Goal: Task Accomplishment & Management: Manage account settings

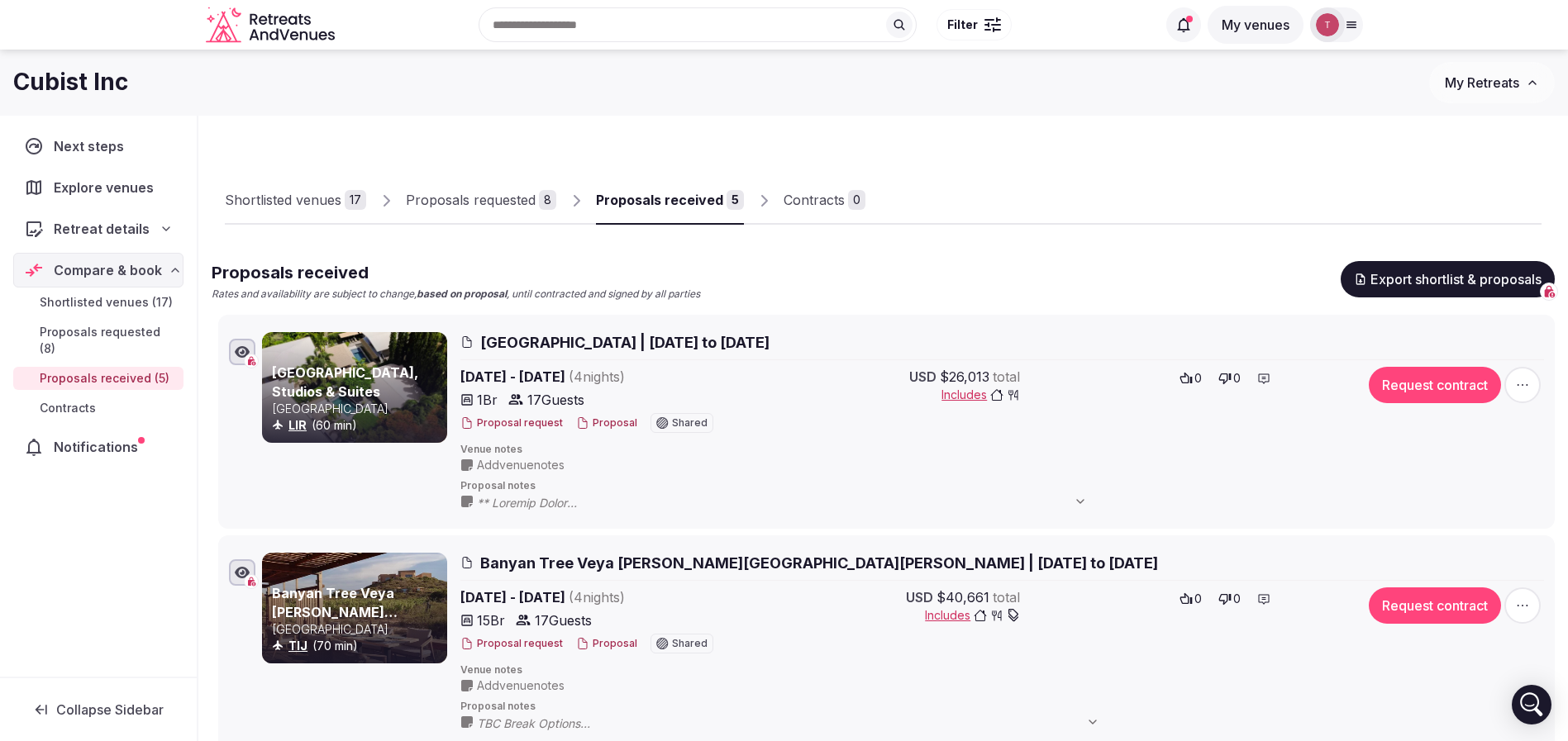
click at [667, 23] on input "text" at bounding box center [697, 24] width 438 height 35
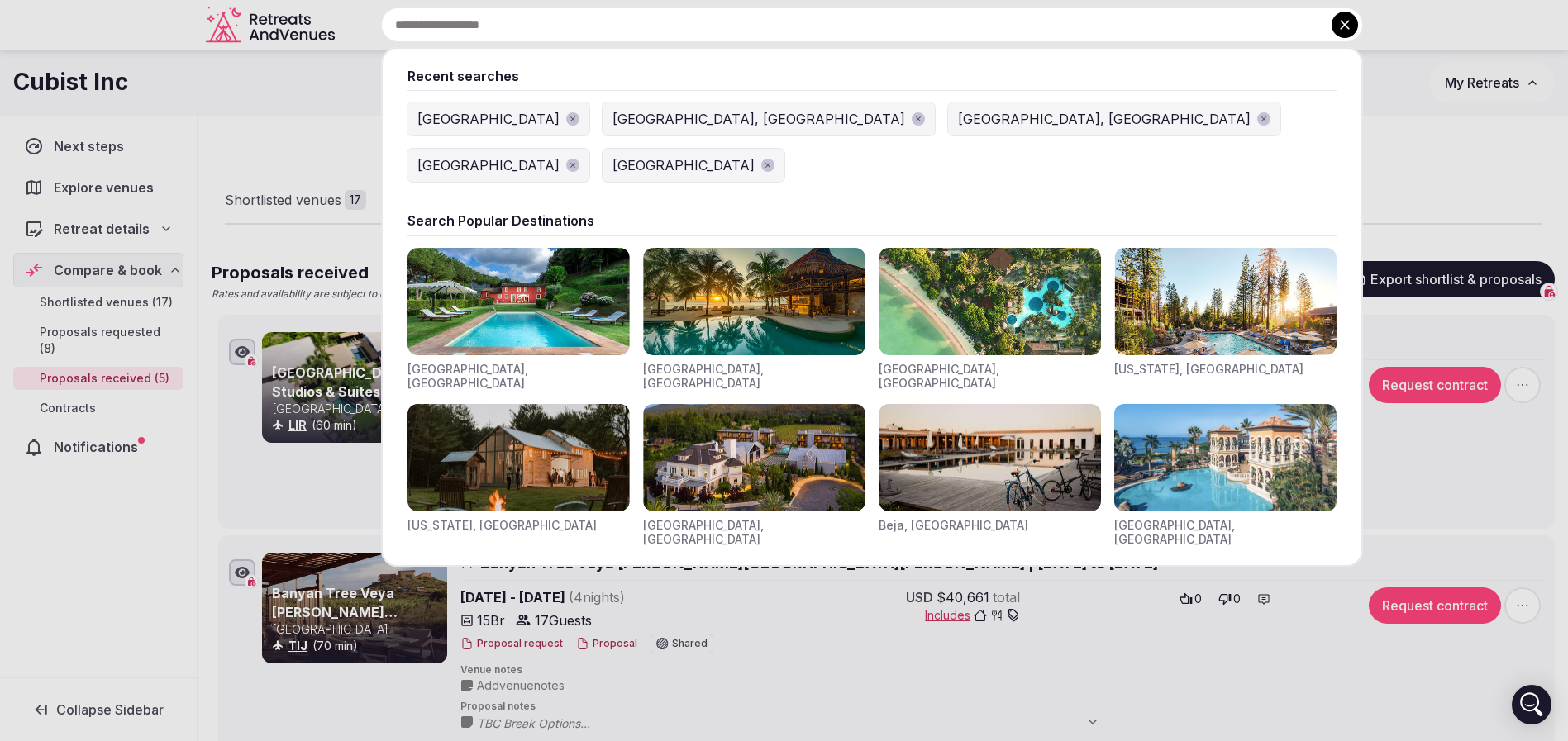
click at [453, 124] on div "[GEOGRAPHIC_DATA]" at bounding box center [489, 119] width 142 height 20
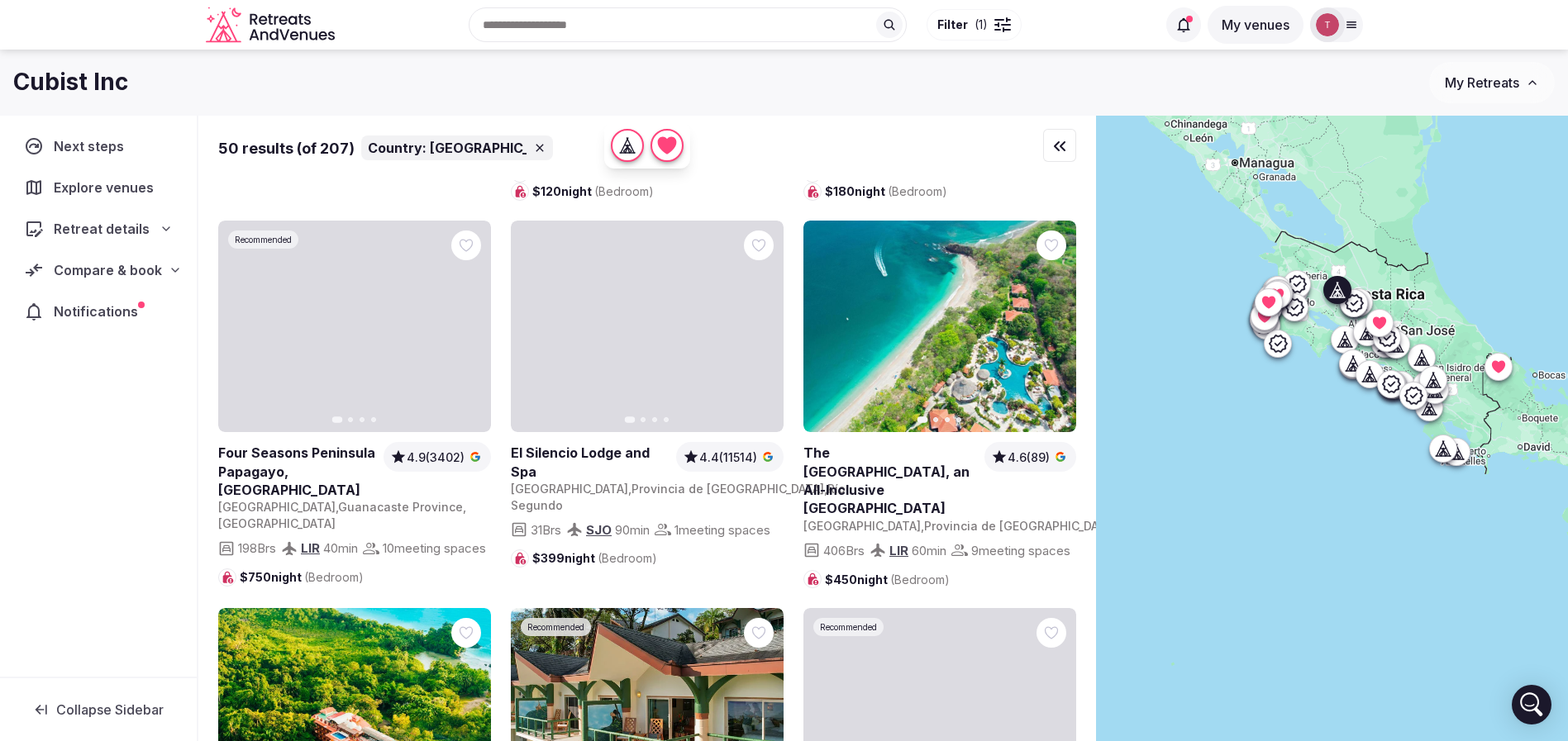
scroll to position [743, 0]
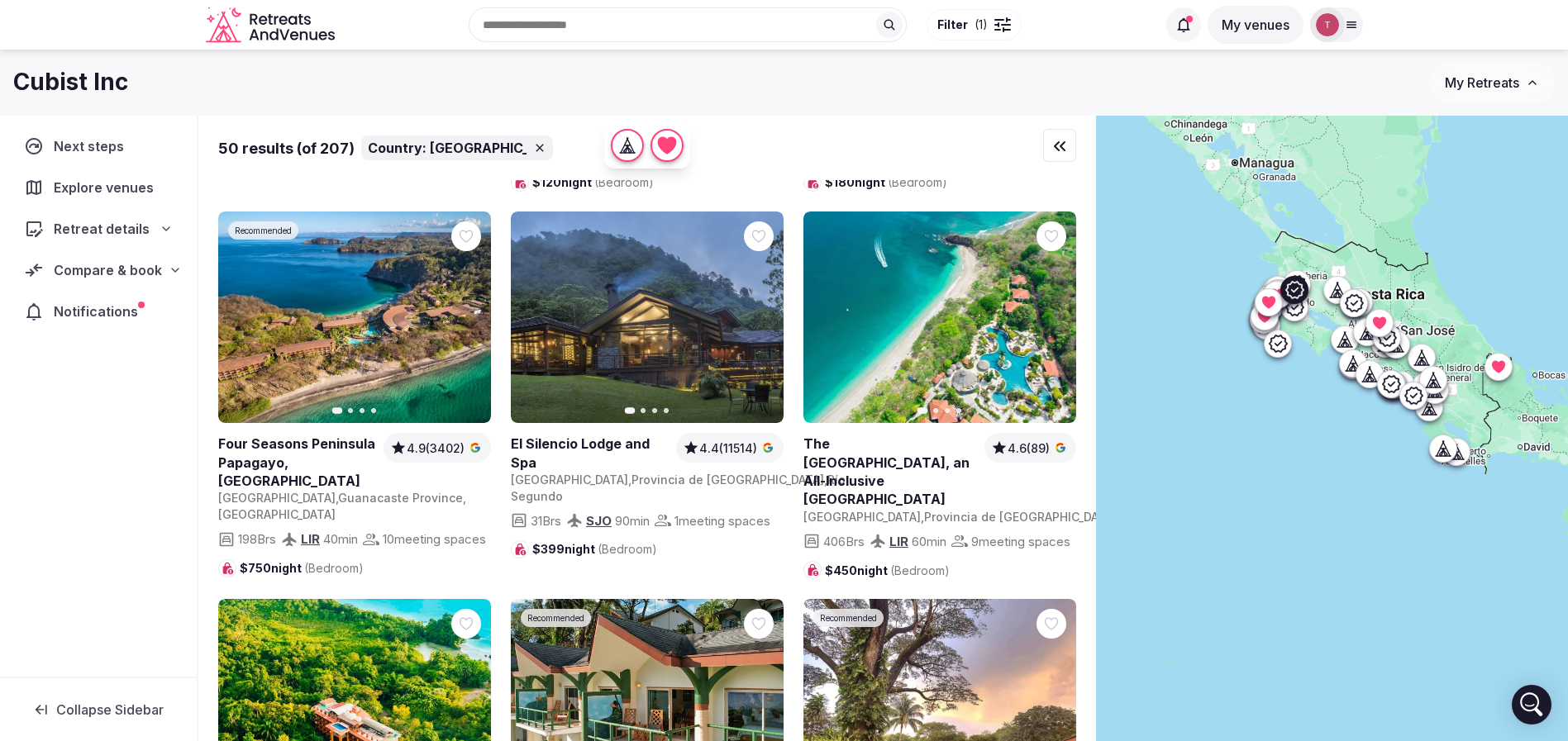
click at [433, 457] on span "4.9 (3402)" at bounding box center [435, 449] width 58 height 17
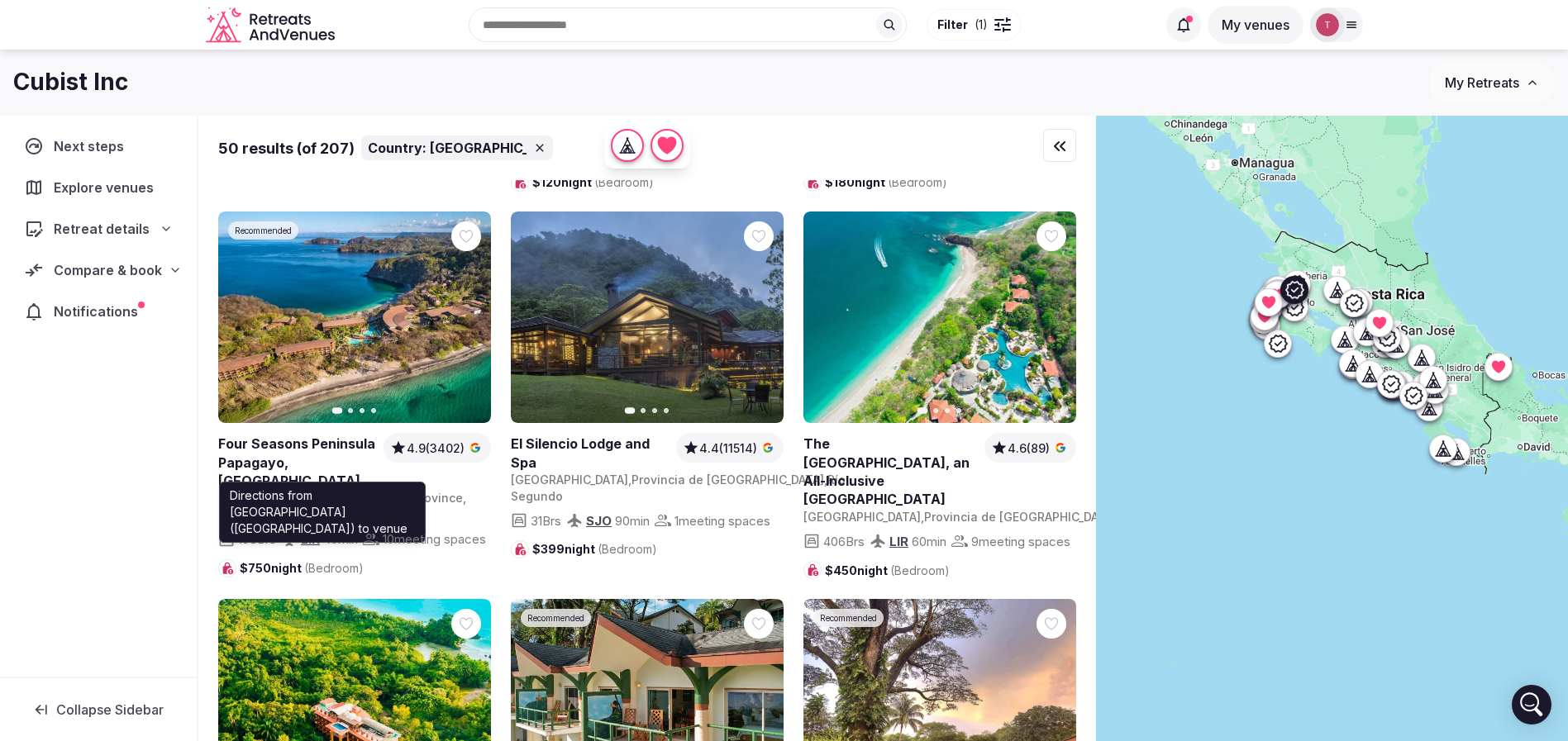
click at [344, 547] on span "40 min" at bounding box center [340, 539] width 35 height 18
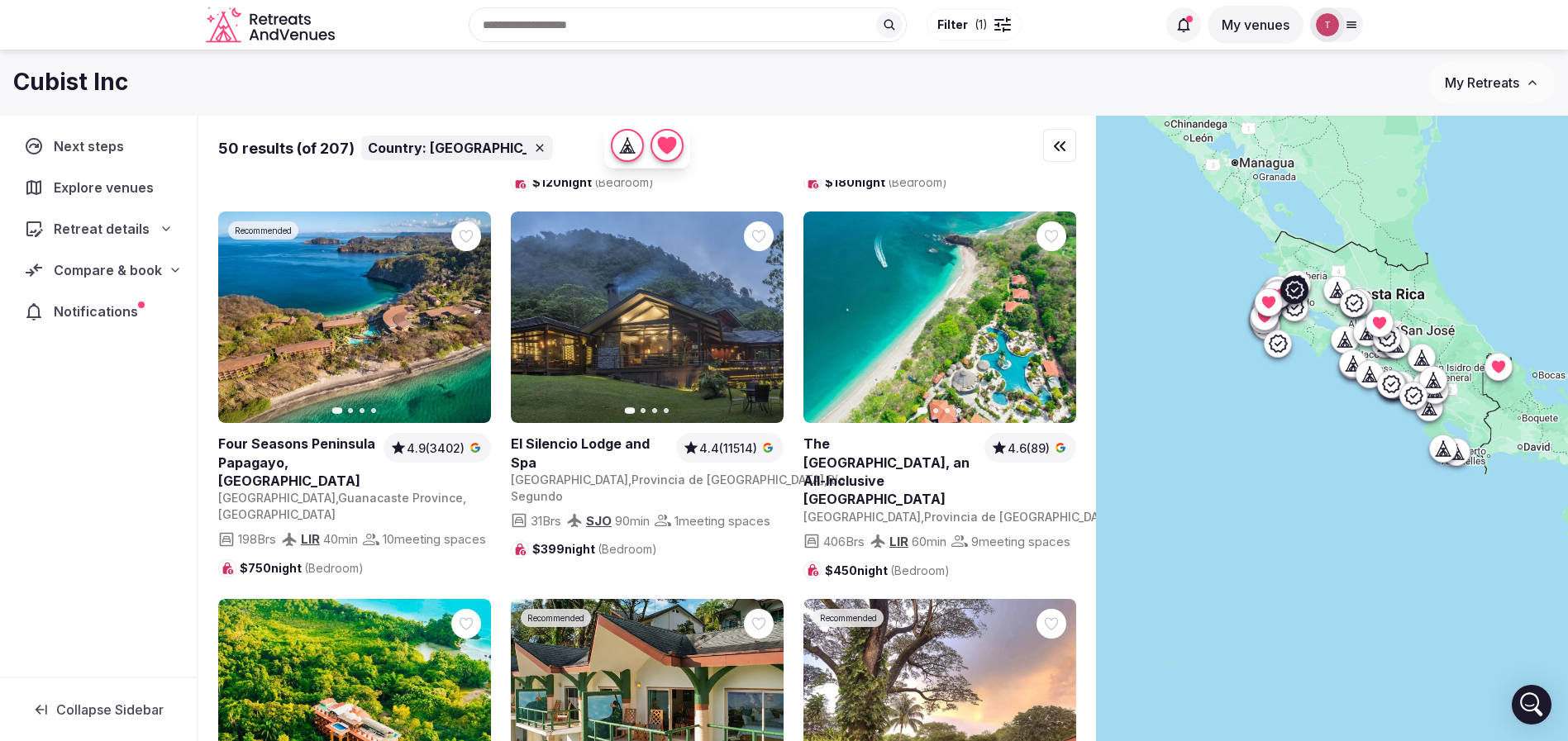
click at [316, 546] on link "LIR" at bounding box center [310, 539] width 19 height 16
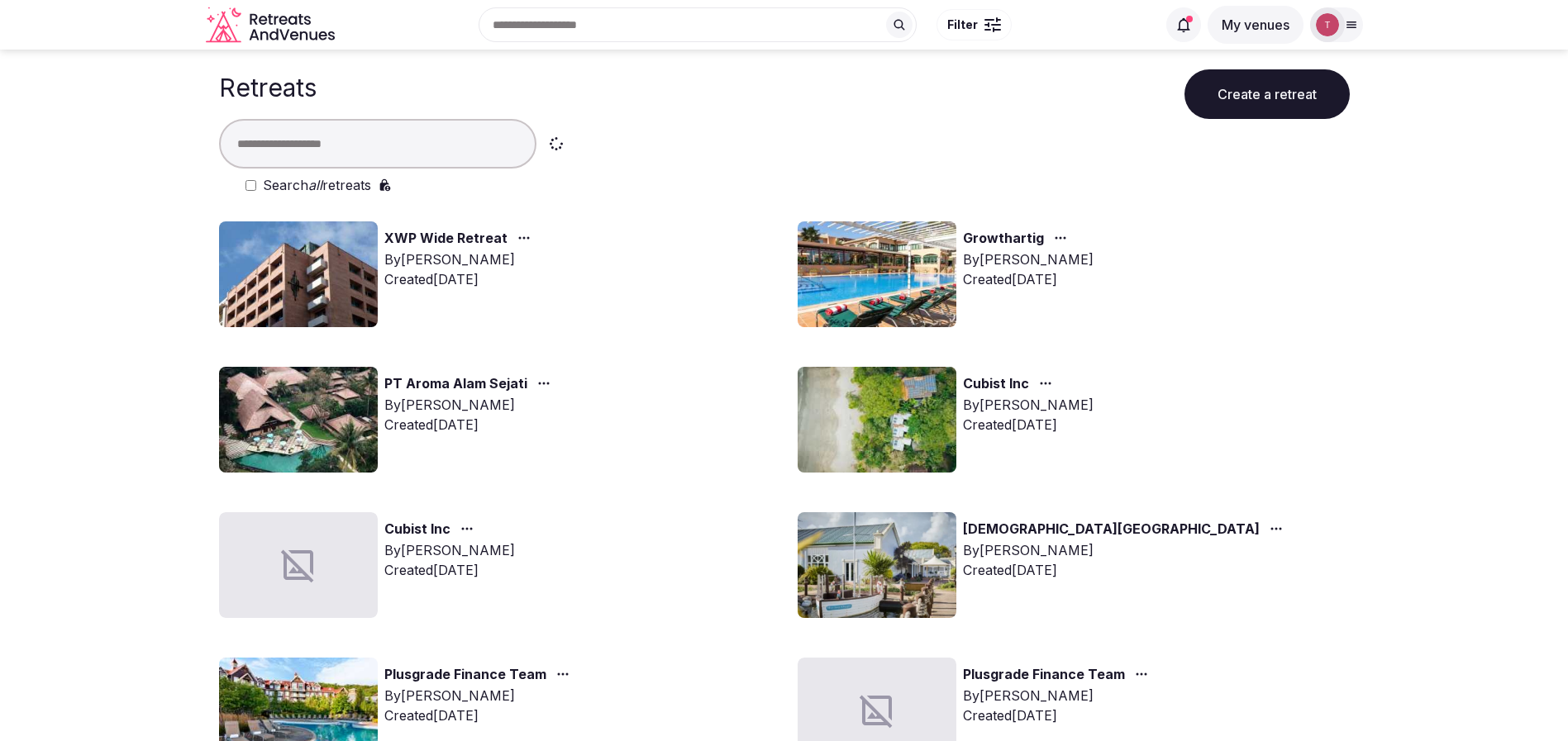
click at [393, 140] on input "text" at bounding box center [377, 143] width 317 height 50
type input "*******"
click at [380, 153] on input "text" at bounding box center [377, 143] width 317 height 50
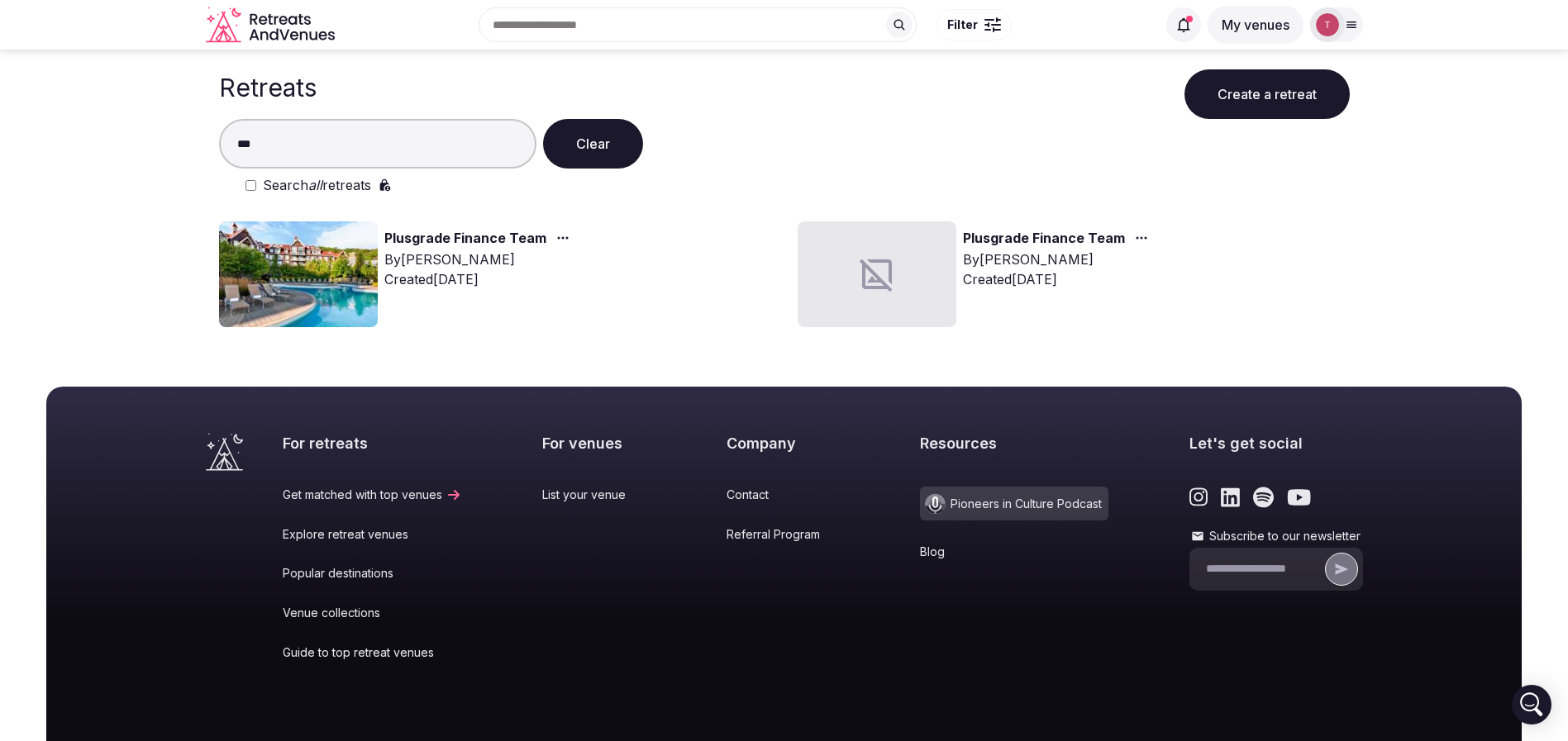
type input "***"
click at [324, 264] on img at bounding box center [298, 274] width 158 height 106
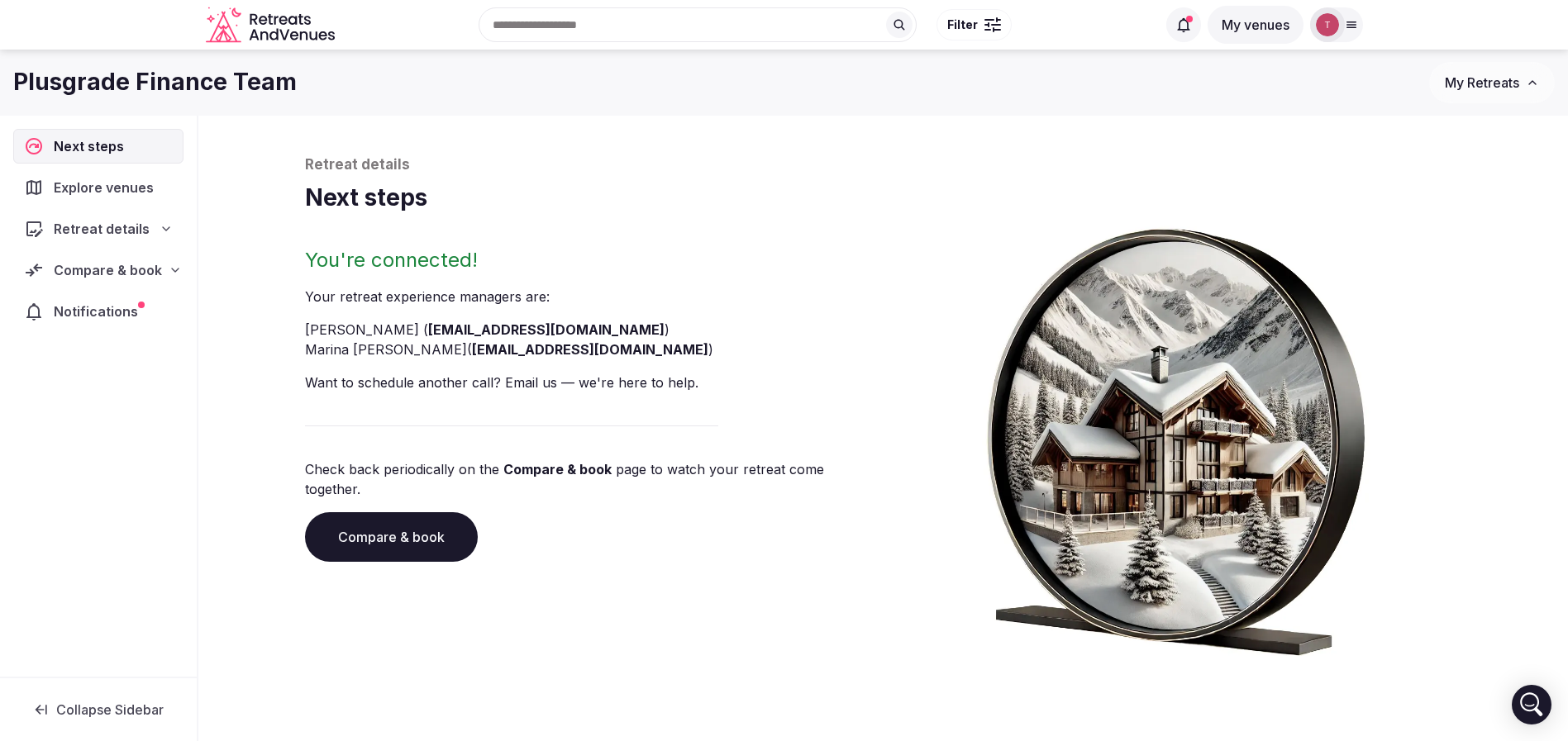
click at [425, 528] on link "Compare & book" at bounding box center [391, 536] width 173 height 50
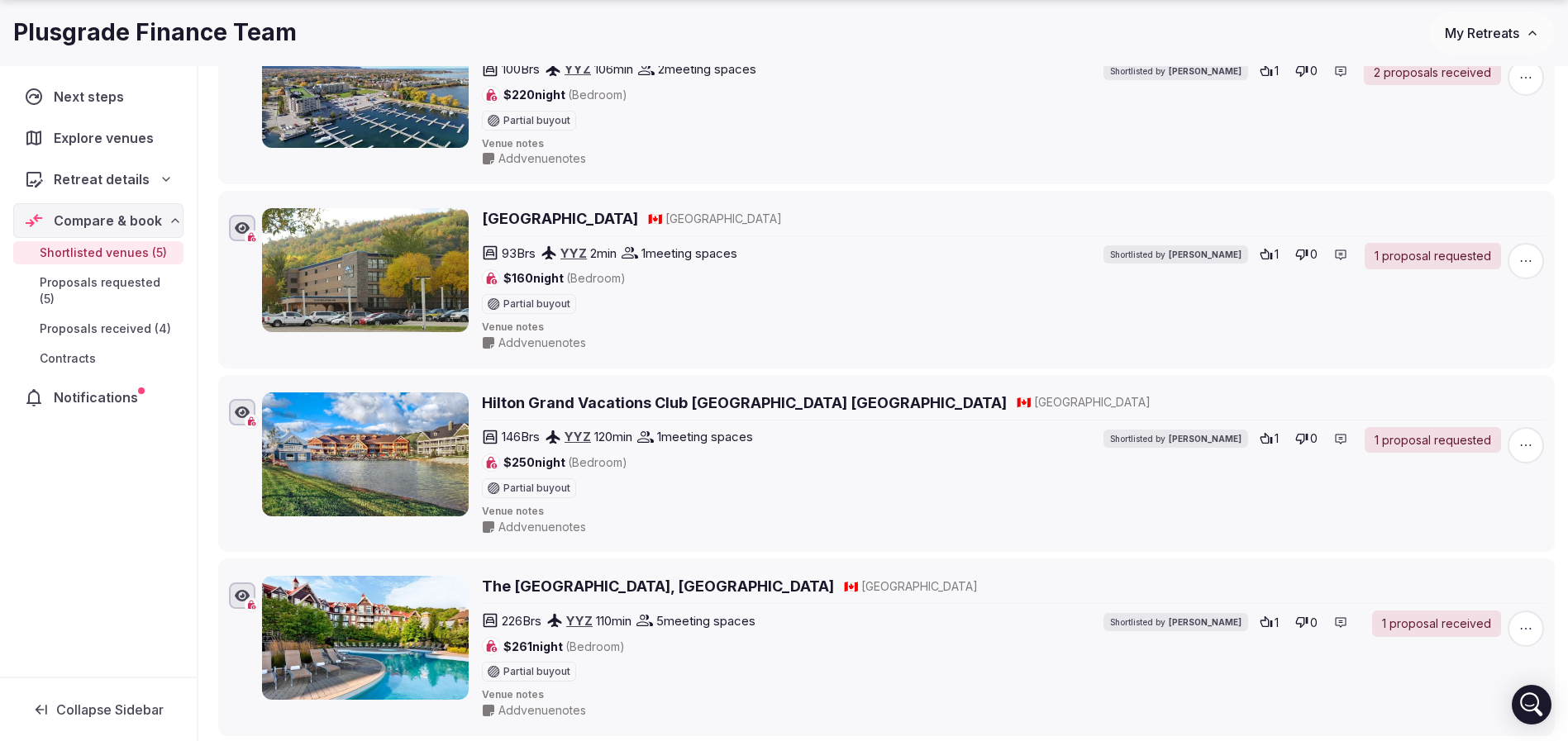
scroll to position [619, 0]
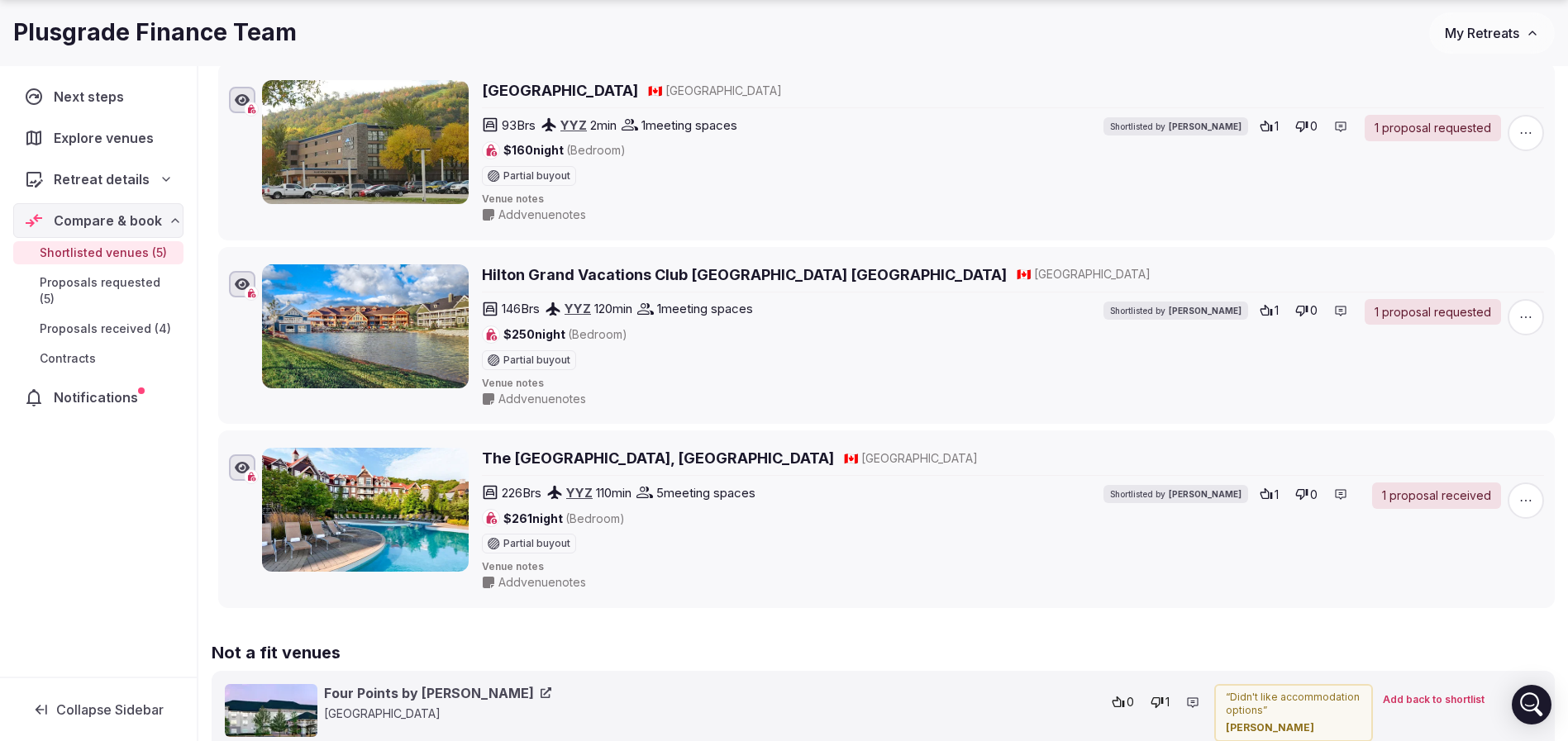
click at [1517, 320] on icon "button" at bounding box center [1526, 317] width 17 height 17
click at [1482, 222] on button "Mark as not a fit" at bounding box center [1476, 216] width 139 height 26
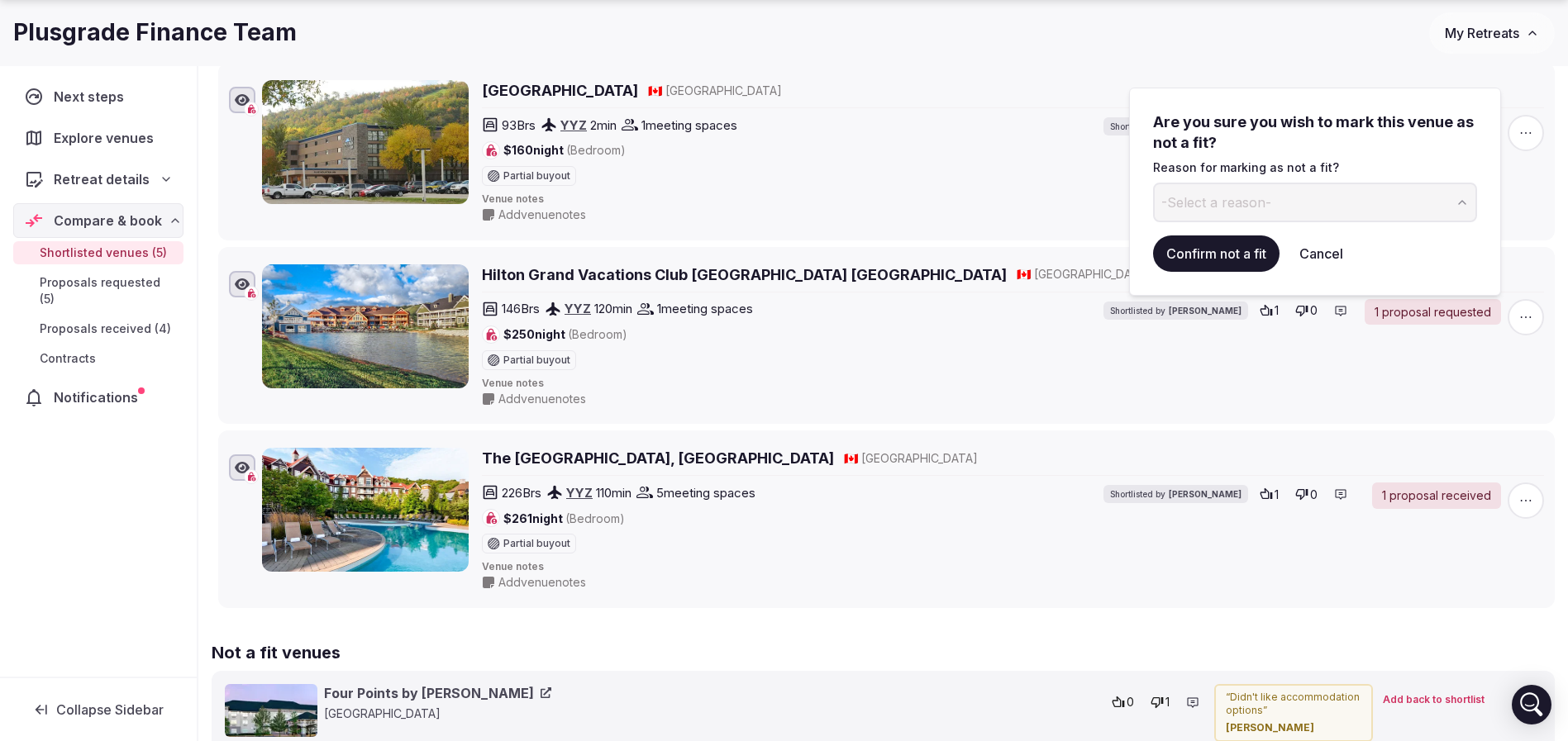
click at [1262, 205] on span "-Select a reason-" at bounding box center [1215, 202] width 110 height 18
click at [1240, 201] on input at bounding box center [1300, 202] width 297 height 39
type input "*"
drag, startPoint x: 1392, startPoint y: 204, endPoint x: 1131, endPoint y: 209, distance: 261.0
click at [1131, 209] on div "**********" at bounding box center [1314, 192] width 372 height 208
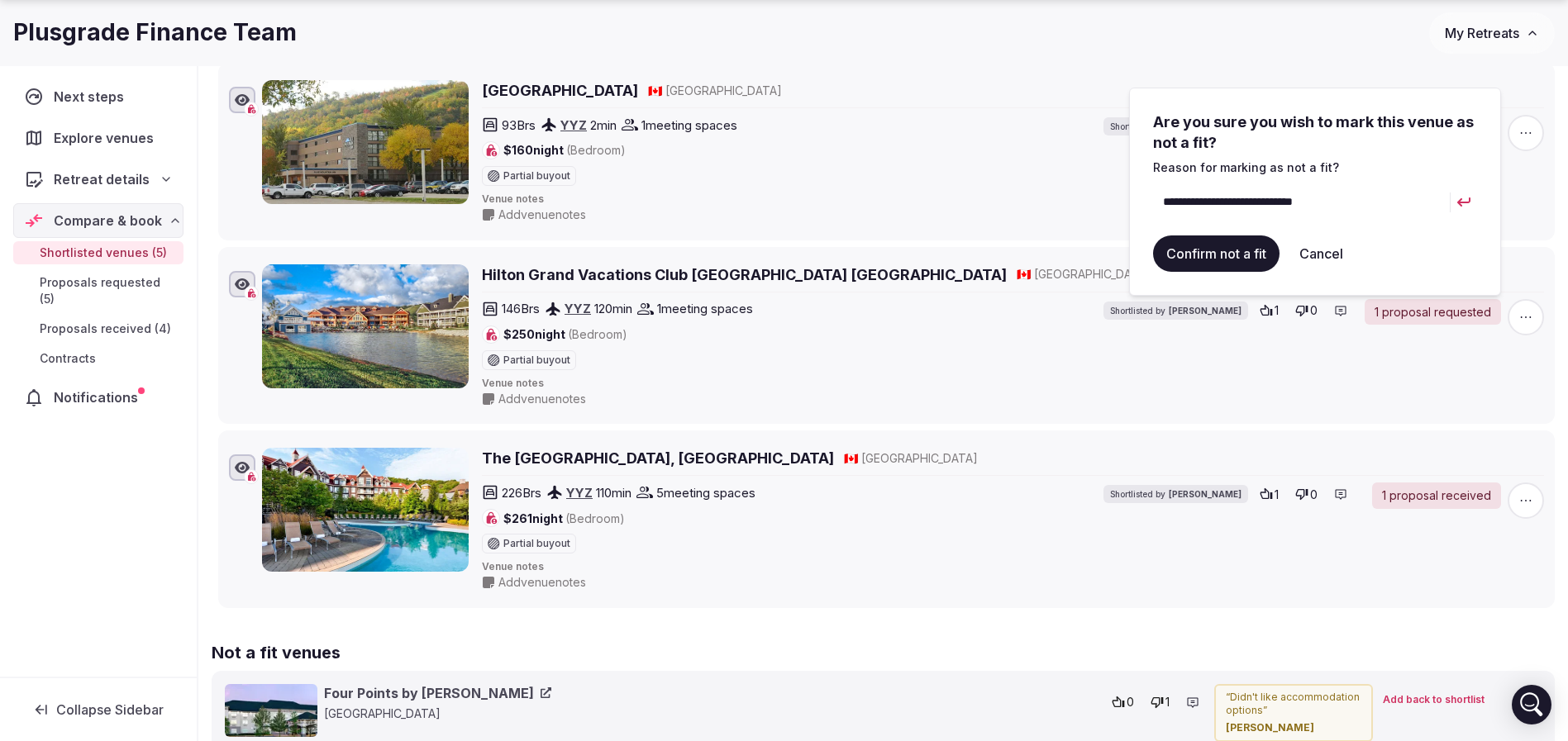
type input "**********"
click at [1253, 248] on button "Confirm not a fit" at bounding box center [1215, 254] width 126 height 36
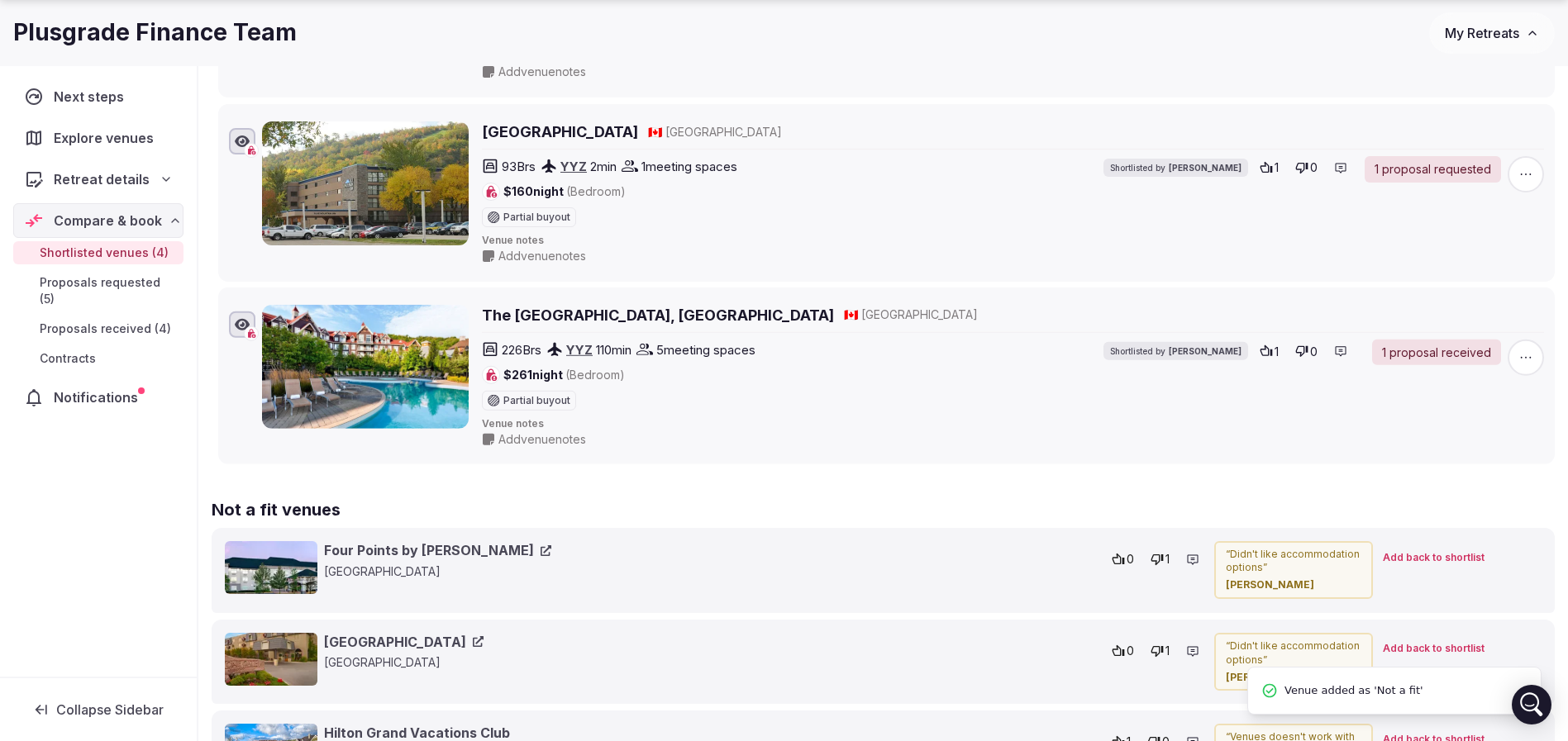
scroll to position [0, 0]
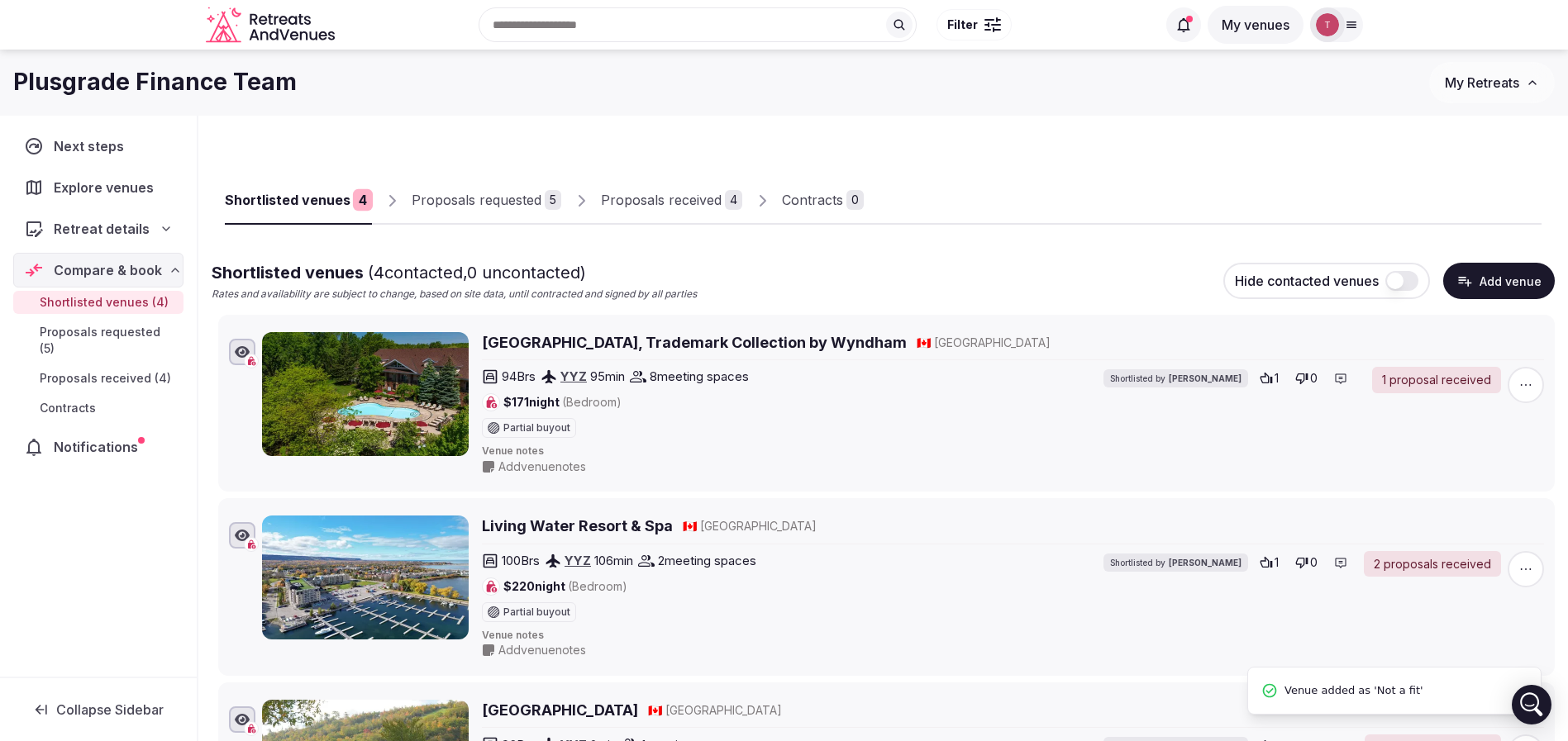
click at [481, 196] on div "Proposals requested" at bounding box center [476, 199] width 130 height 20
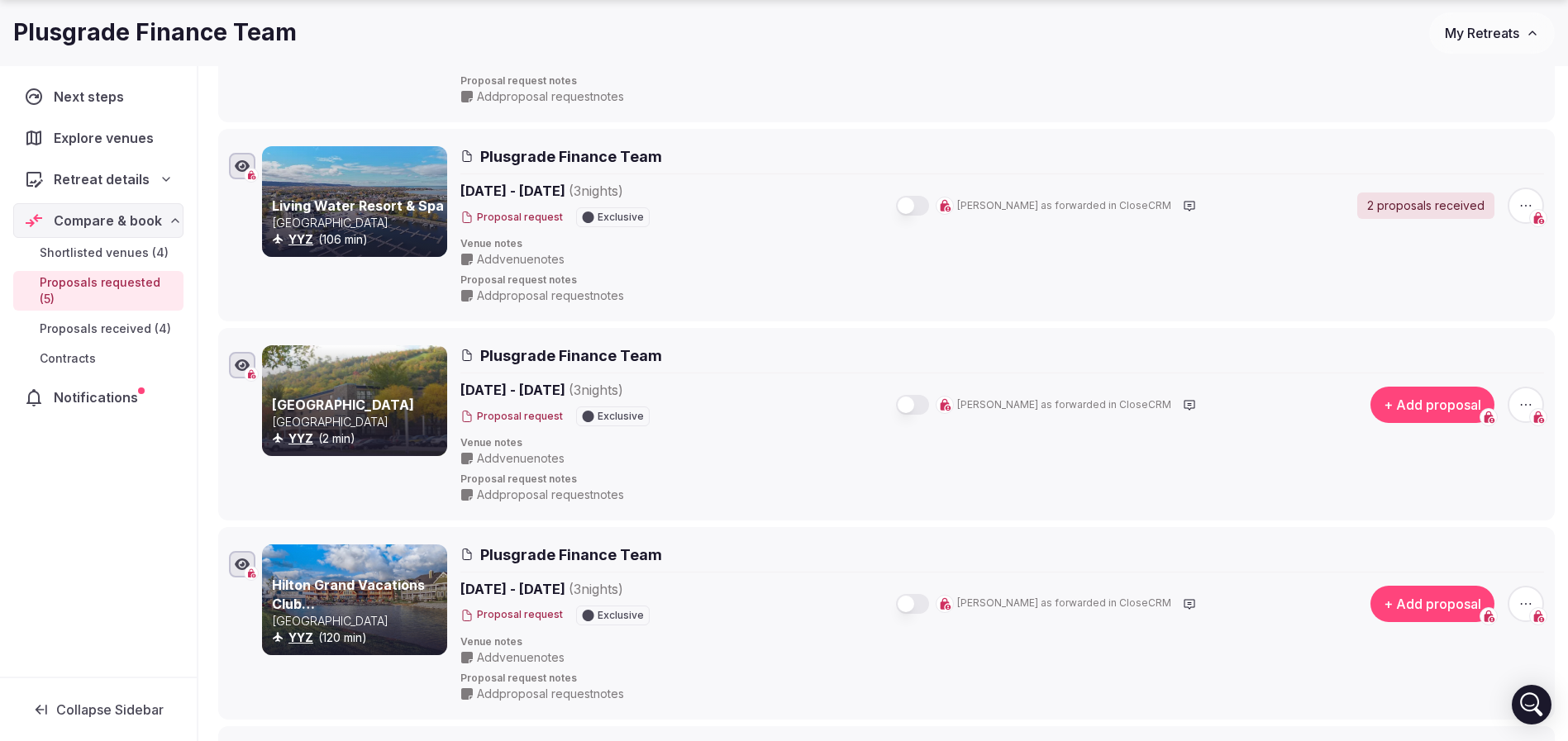
scroll to position [496, 0]
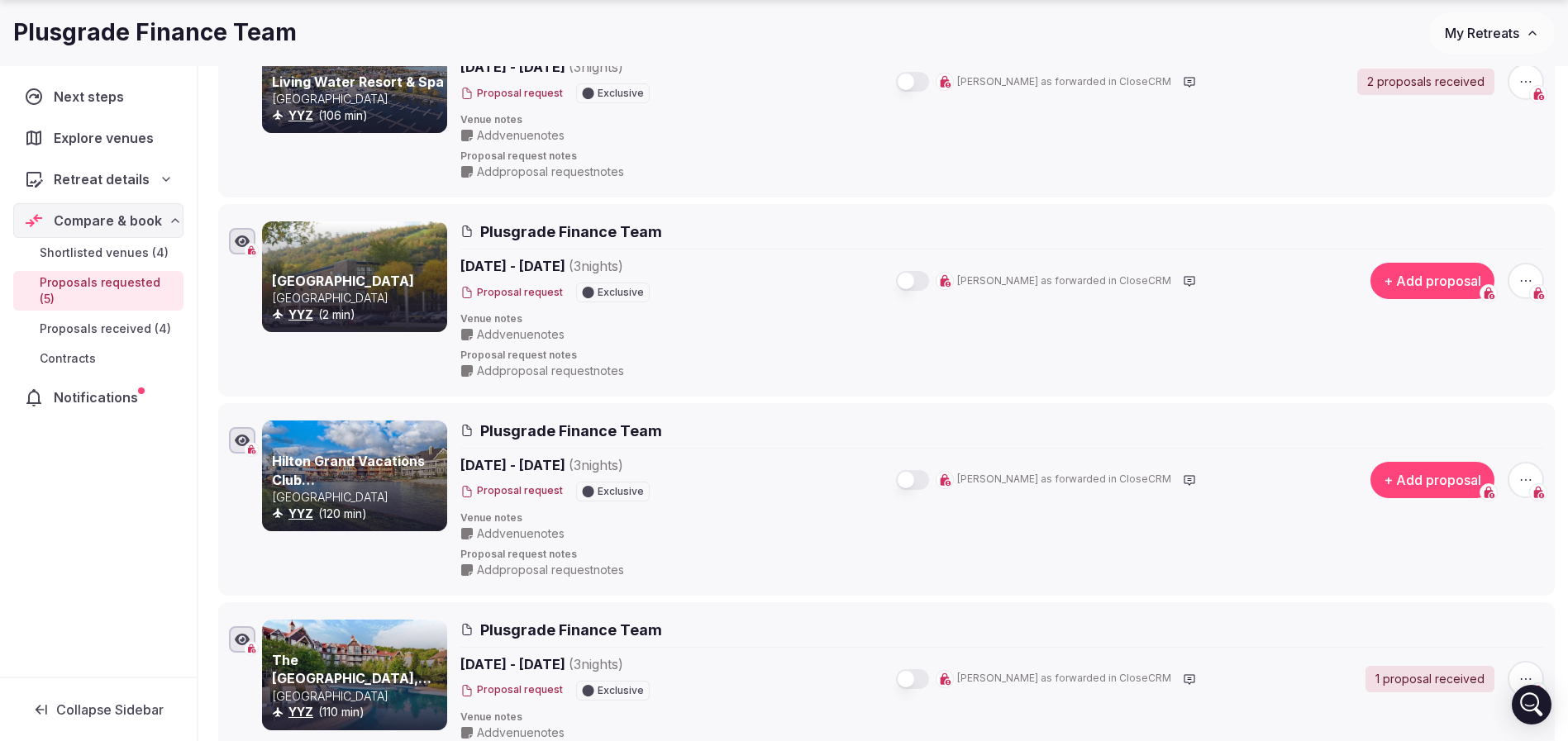
click at [1531, 474] on icon "button" at bounding box center [1526, 480] width 17 height 17
click at [1457, 385] on button "Withdraw proposal request" at bounding box center [1463, 379] width 188 height 26
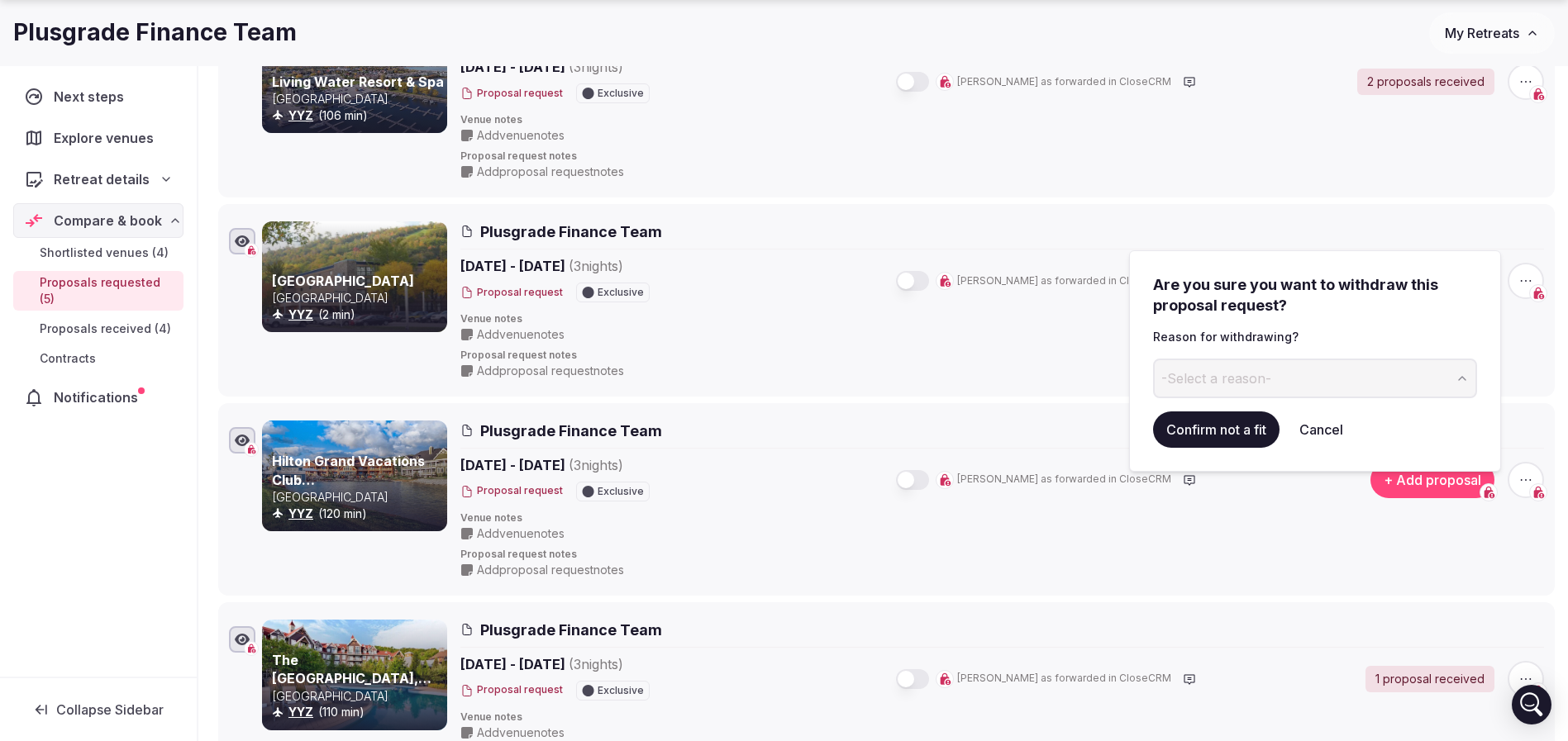
click at [1282, 380] on button "-Select a reason-" at bounding box center [1314, 378] width 324 height 39
click at [1249, 371] on input at bounding box center [1300, 378] width 297 height 39
type input "**********"
click at [1216, 430] on button "Confirm not a fit" at bounding box center [1215, 429] width 126 height 36
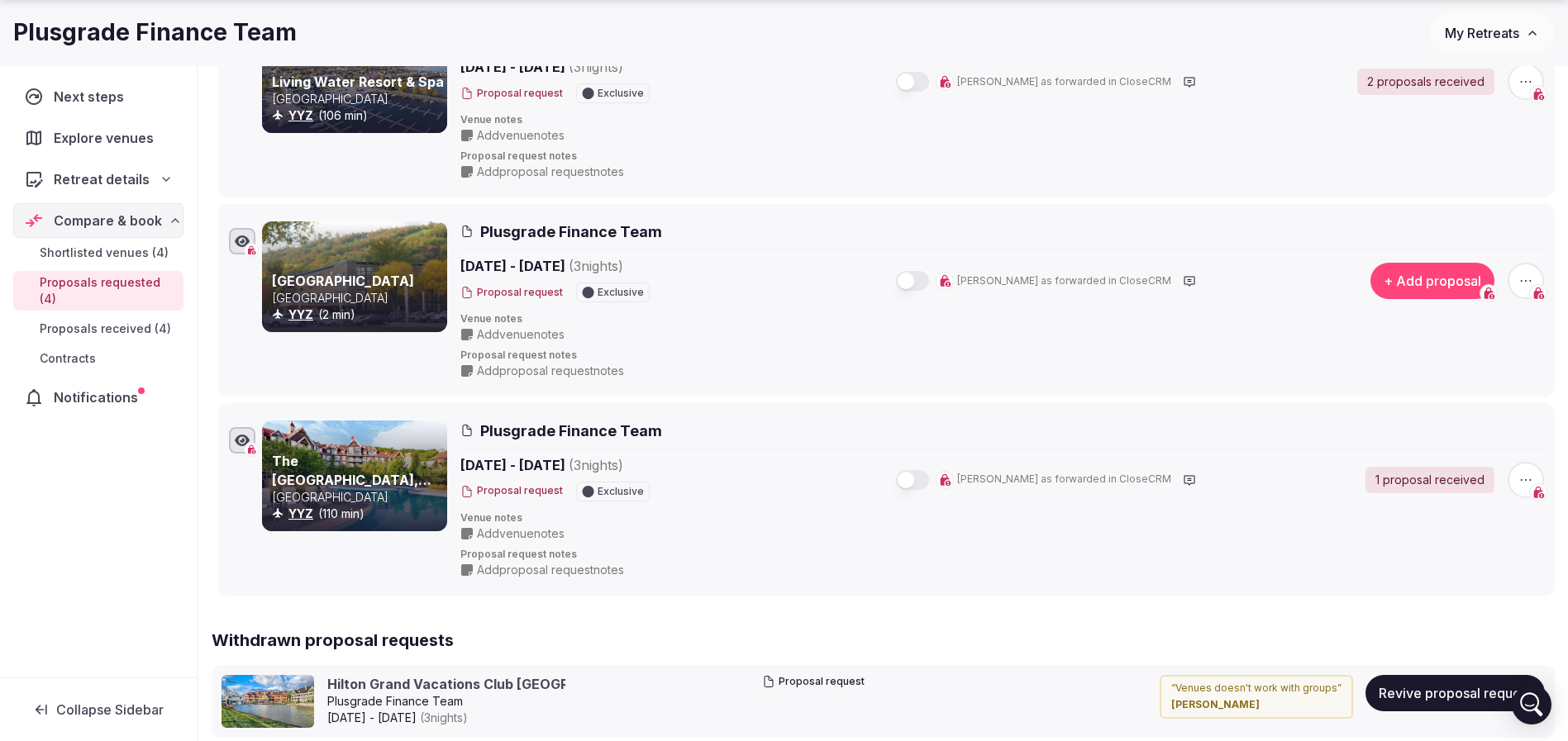
scroll to position [0, 0]
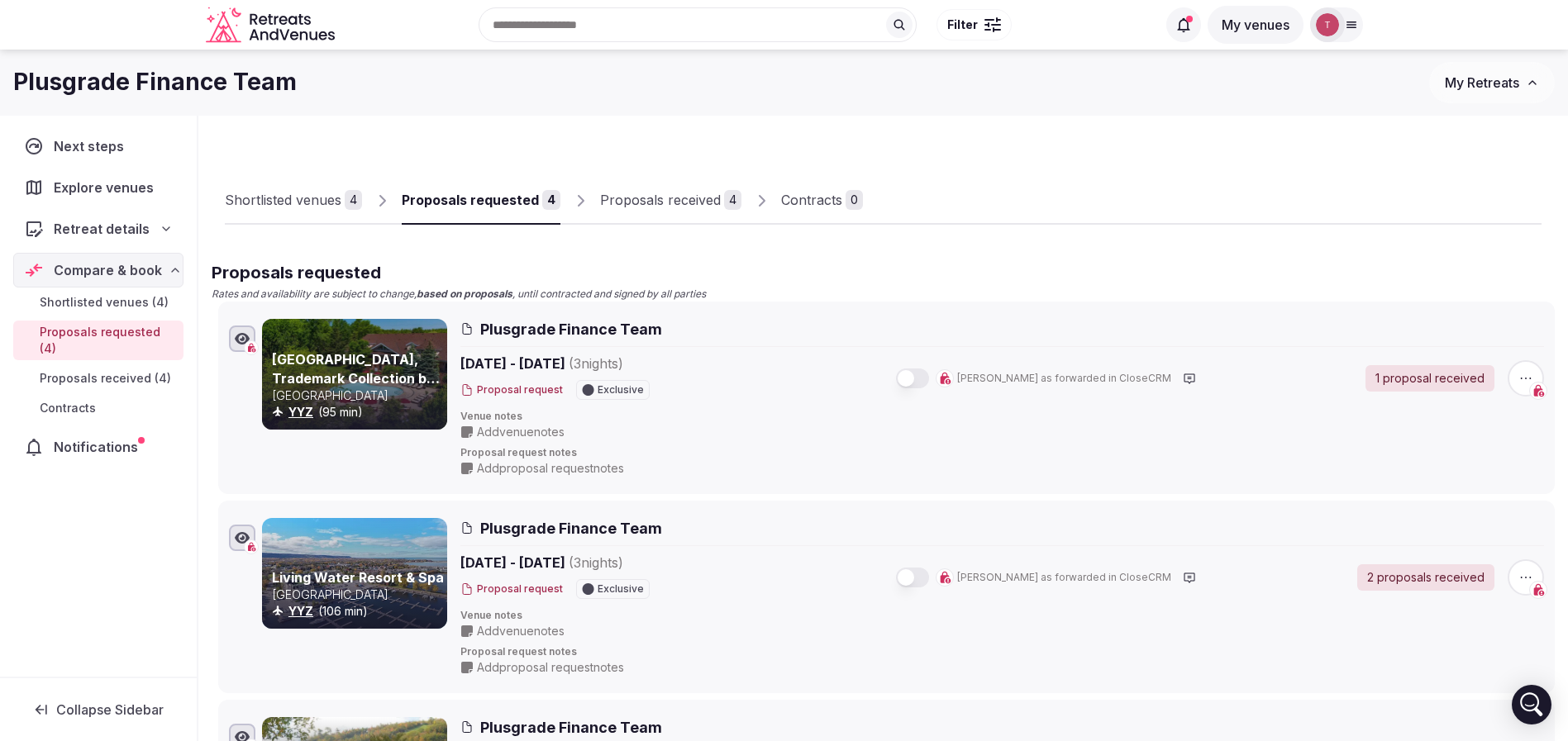
click at [642, 195] on div "Proposals received" at bounding box center [660, 199] width 121 height 20
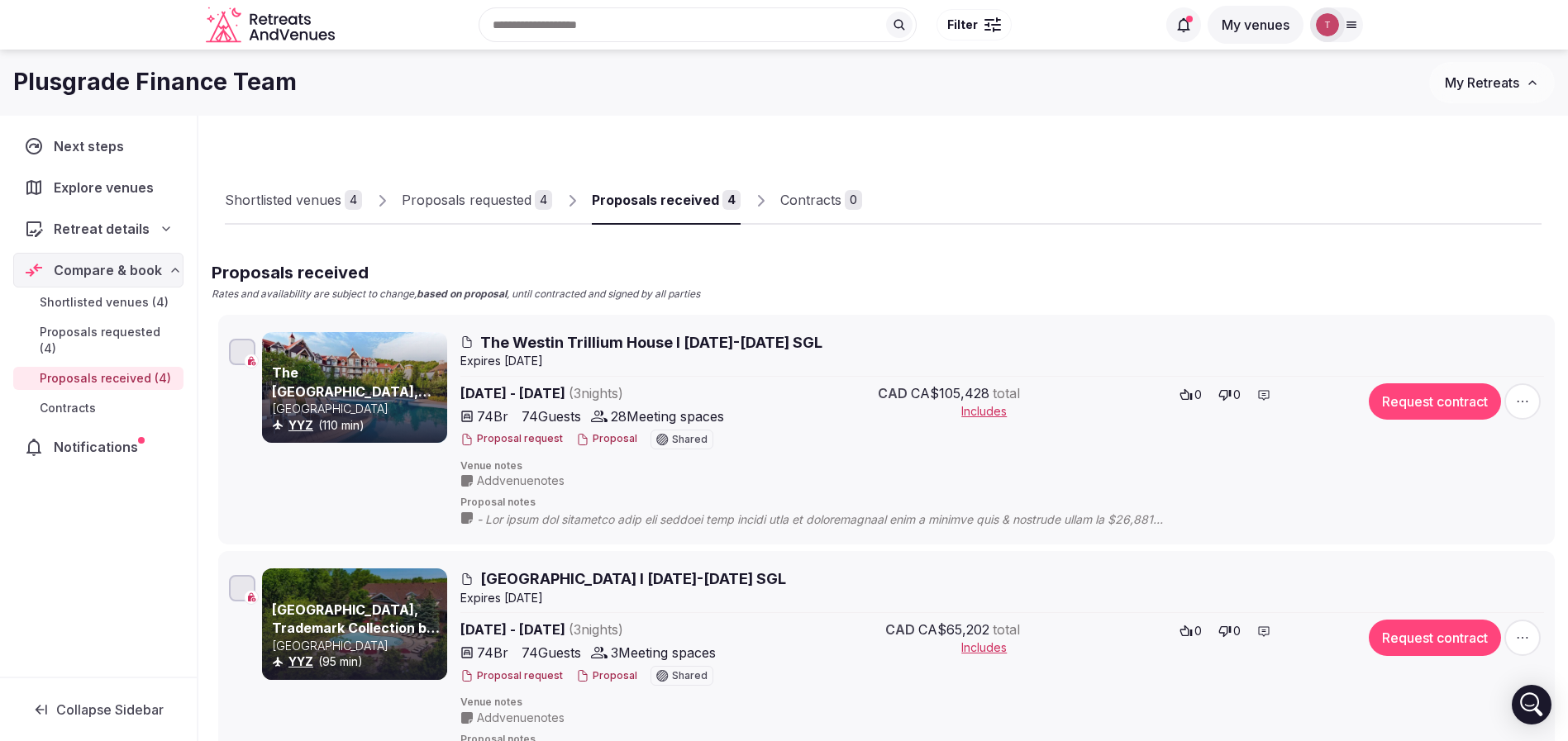
click at [518, 196] on div "Proposals requested" at bounding box center [466, 199] width 130 height 20
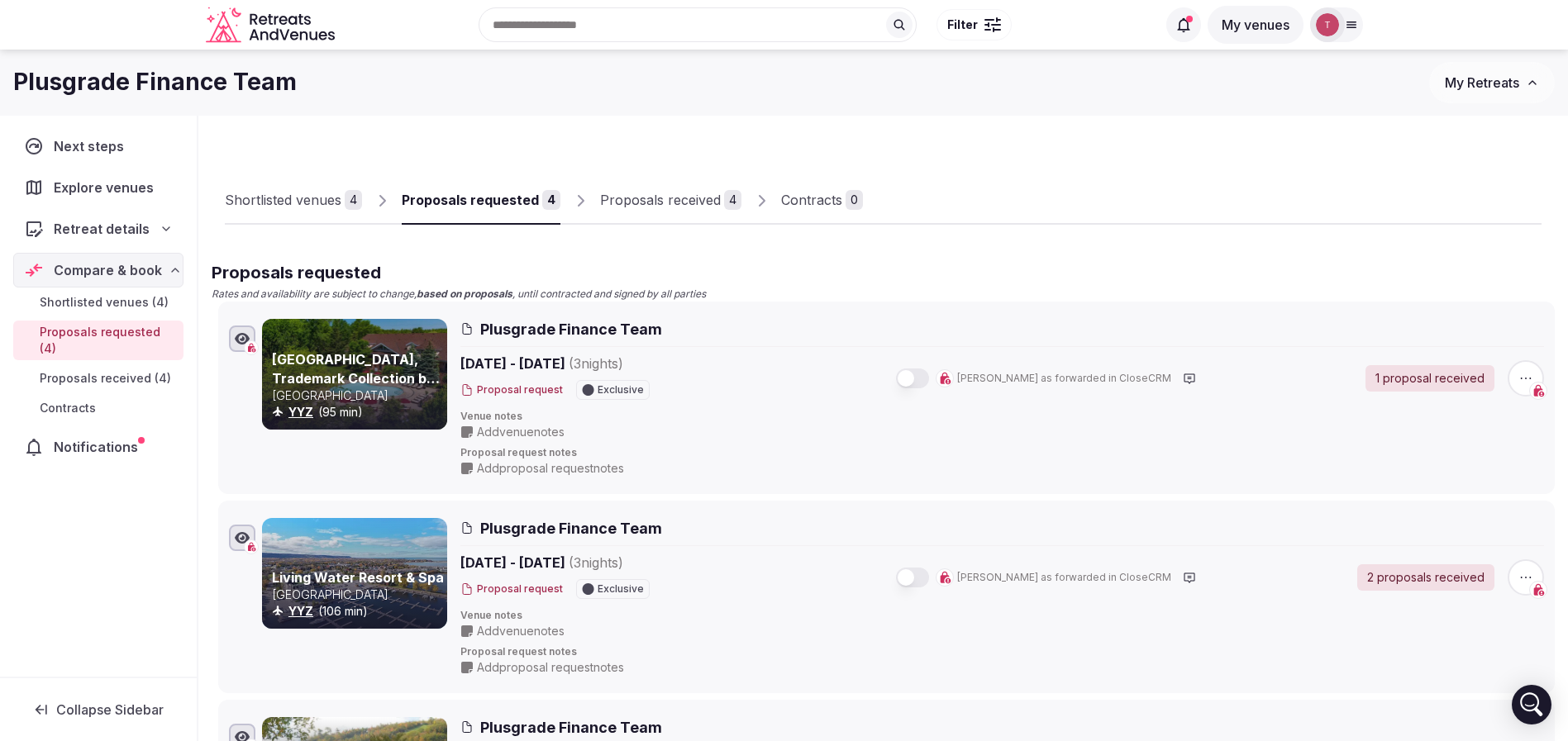
click at [615, 21] on div "Recent searches Costa Rica Athens, Greece Málaga, Spain Spain Mexico Search Pop…" at bounding box center [749, 25] width 814 height 71
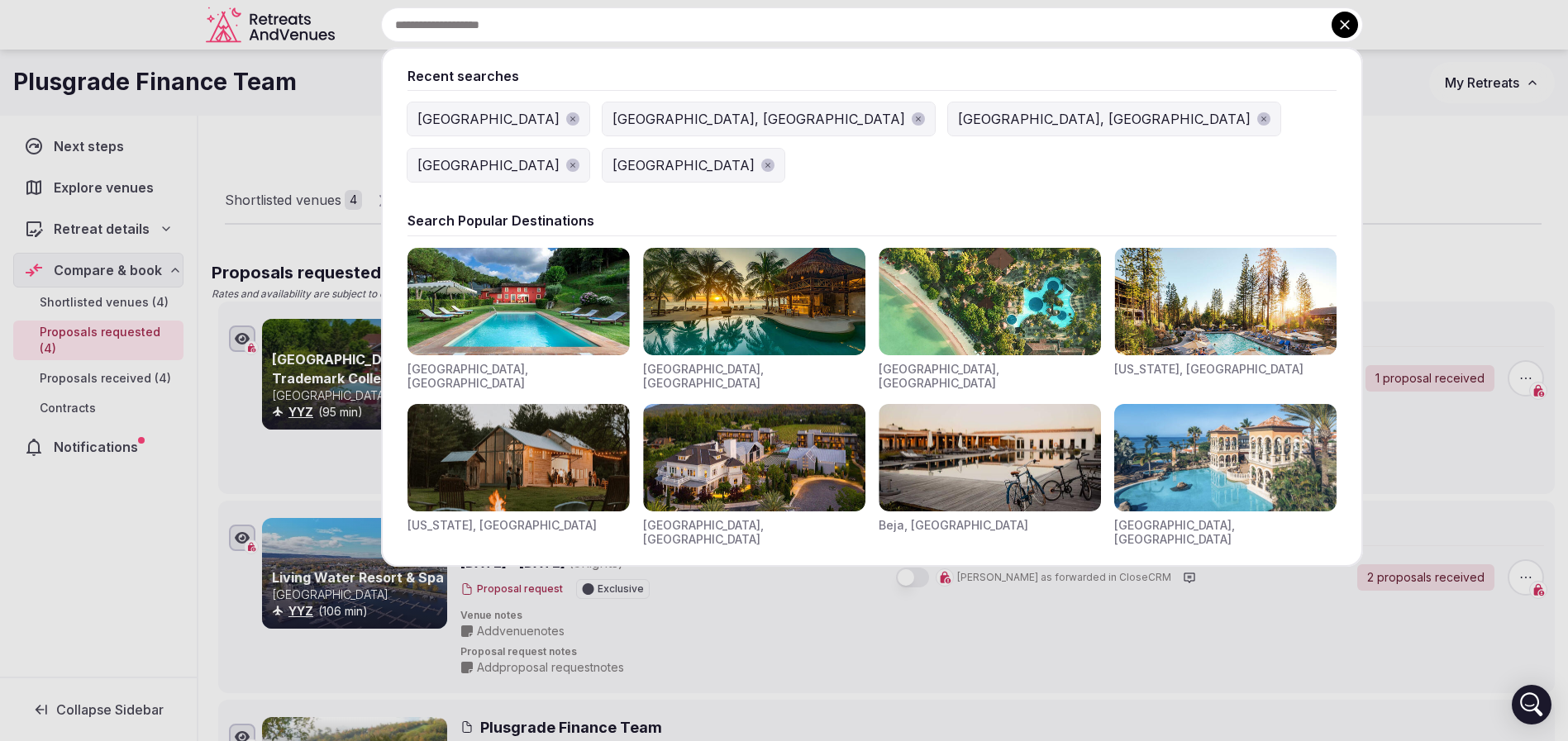
click at [476, 114] on div "[GEOGRAPHIC_DATA]" at bounding box center [489, 119] width 142 height 20
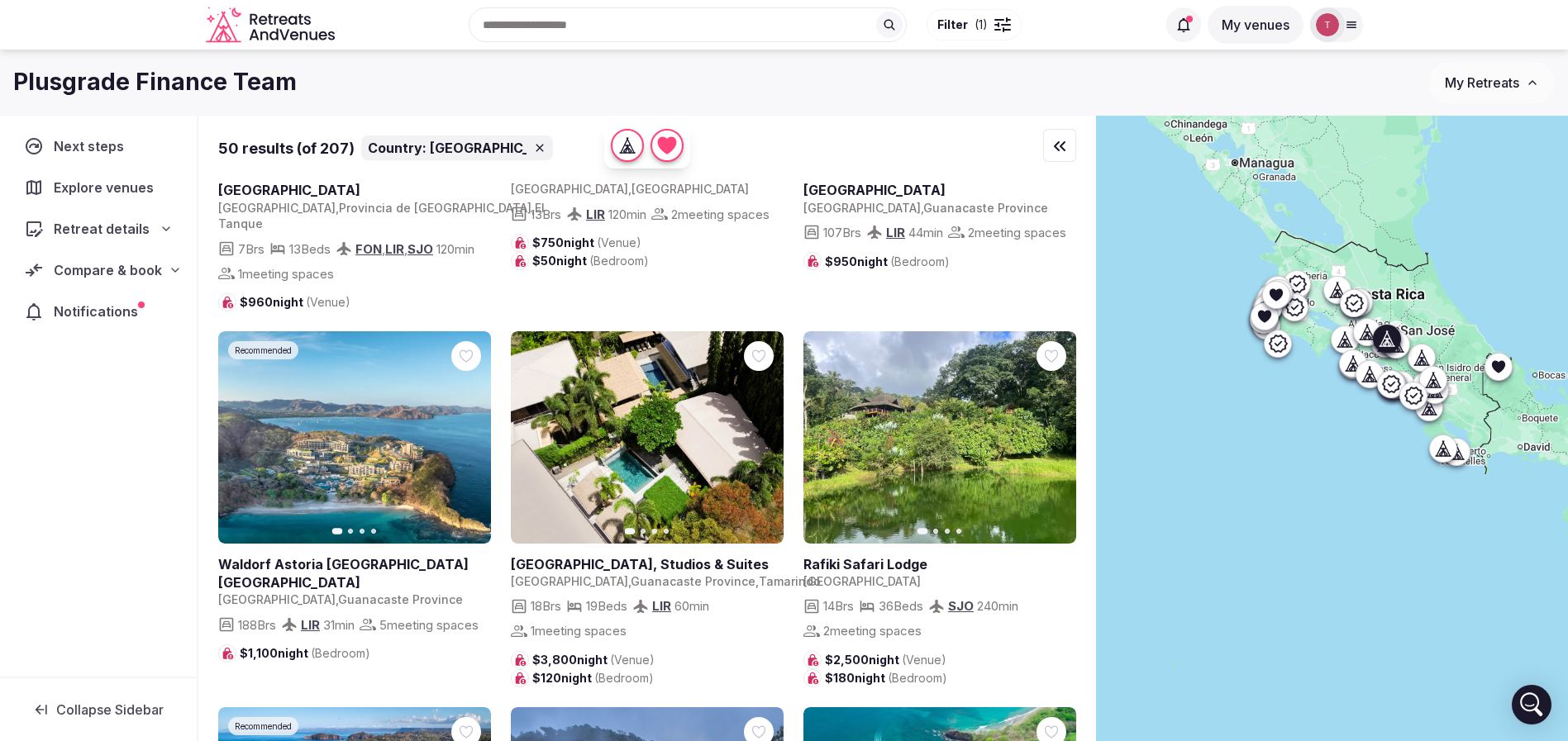
scroll to position [743, 0]
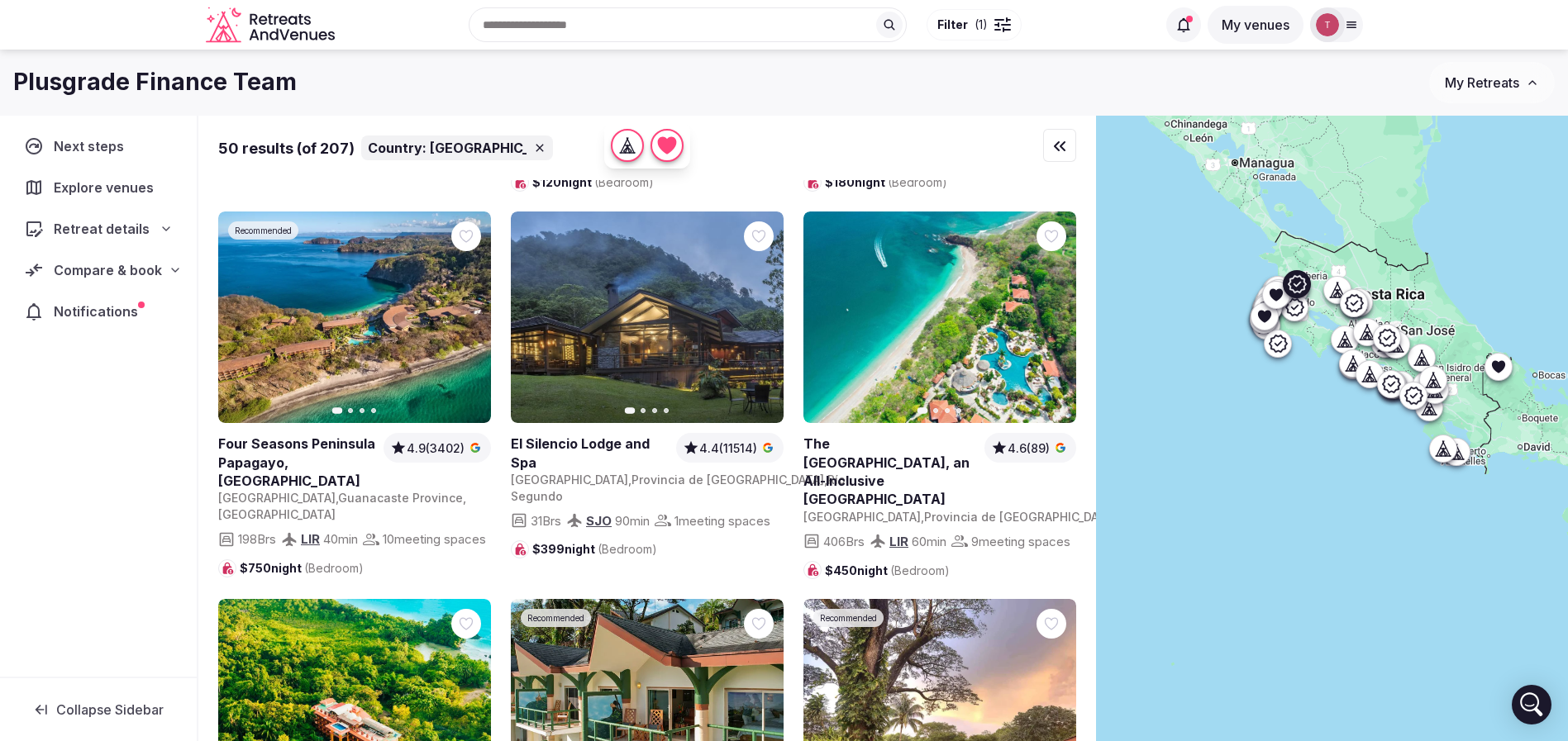
click at [1056, 599] on link at bounding box center [939, 705] width 272 height 212
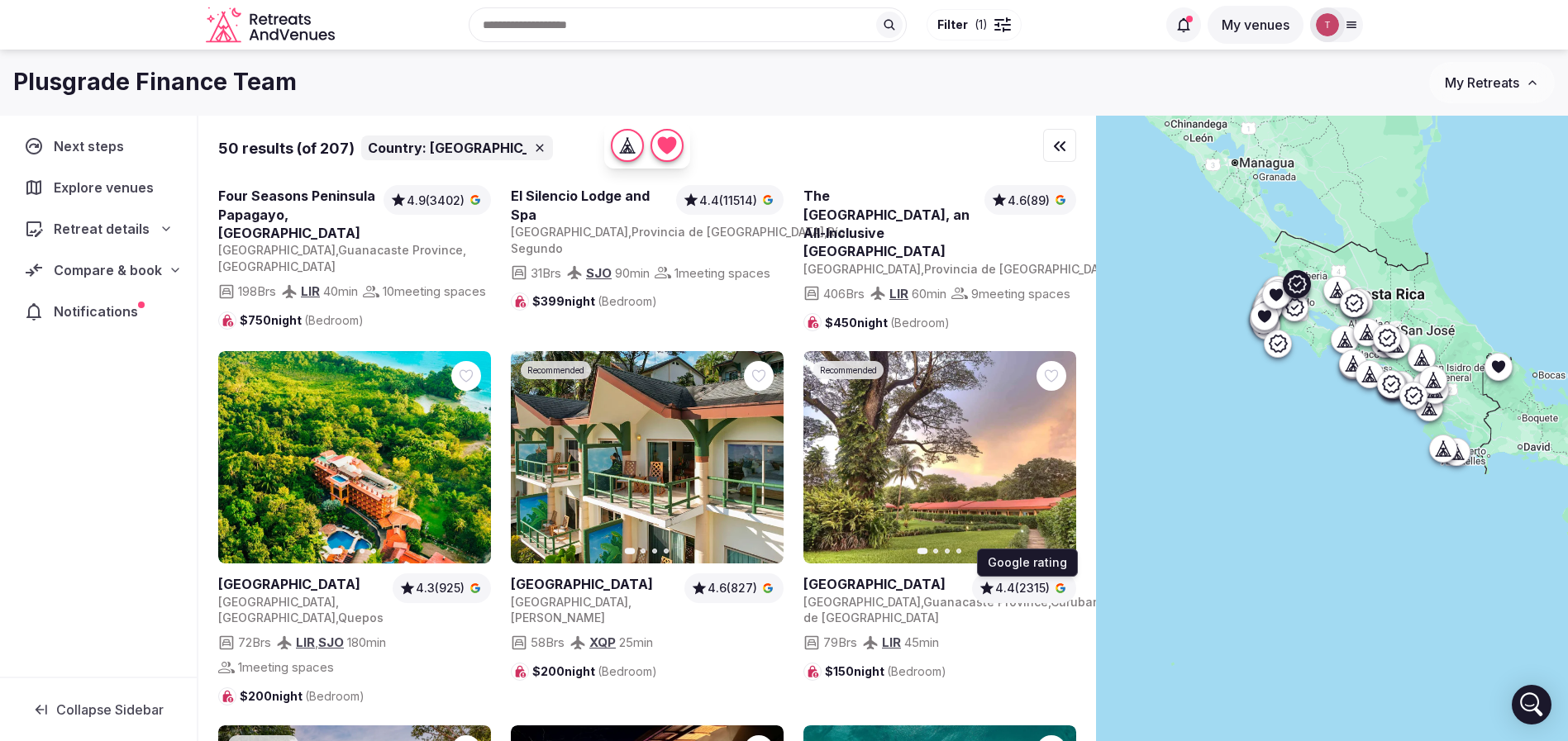
click at [1039, 596] on span "4.4 (2315)" at bounding box center [1022, 588] width 54 height 17
